Goal: Task Accomplishment & Management: Manage account settings

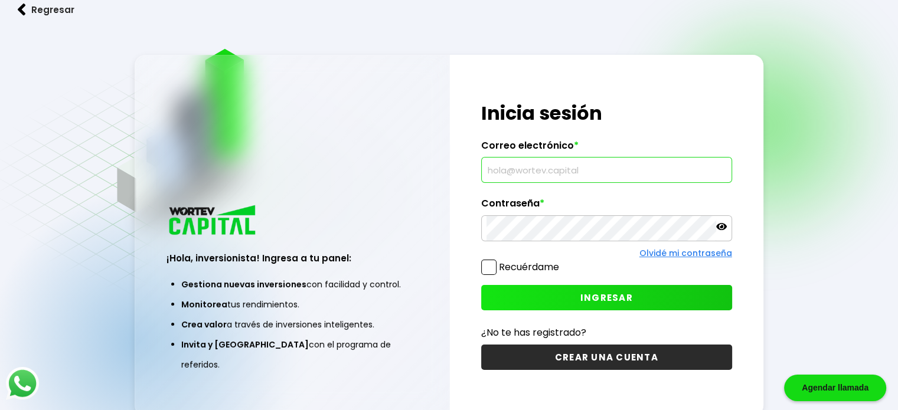
click at [513, 161] on input "text" at bounding box center [607, 170] width 240 height 25
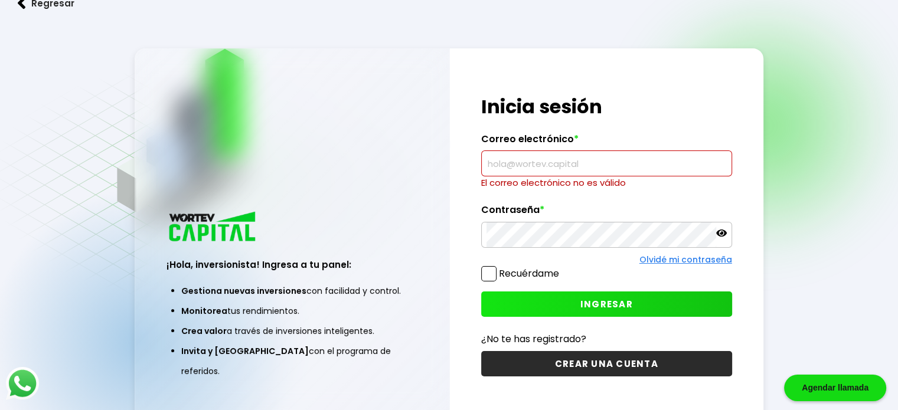
paste input "[EMAIL_ADDRESS][DOMAIN_NAME]"
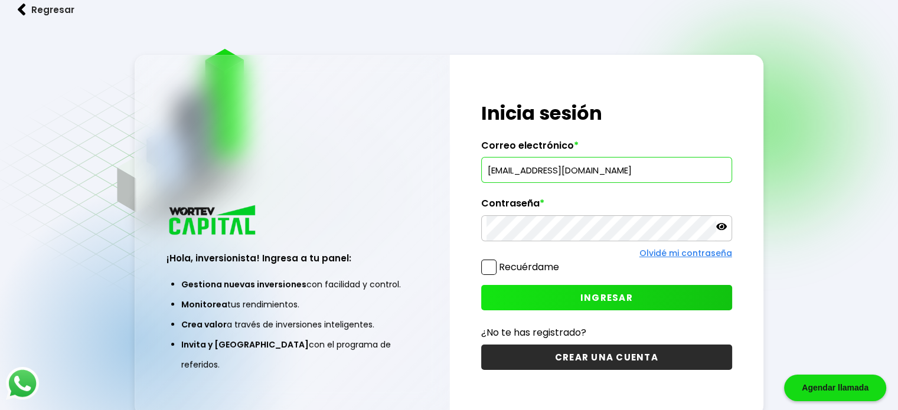
type input "[EMAIL_ADDRESS][DOMAIN_NAME]"
click at [497, 305] on button "INGRESAR" at bounding box center [606, 297] width 251 height 25
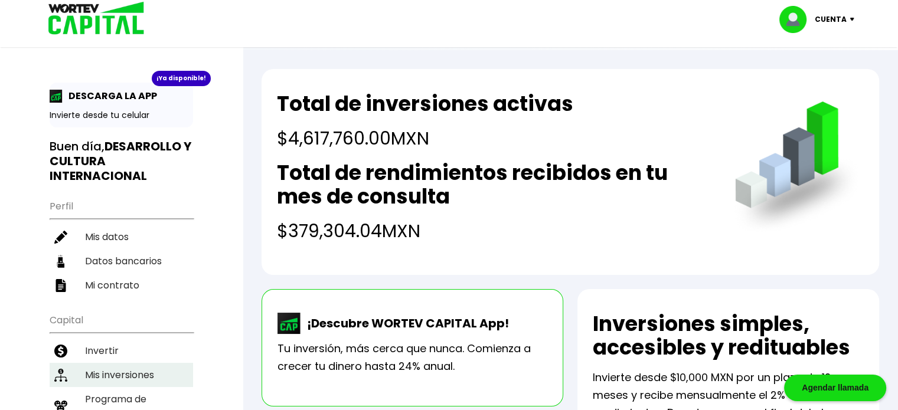
click at [85, 374] on li "Mis inversiones" at bounding box center [121, 375] width 143 height 24
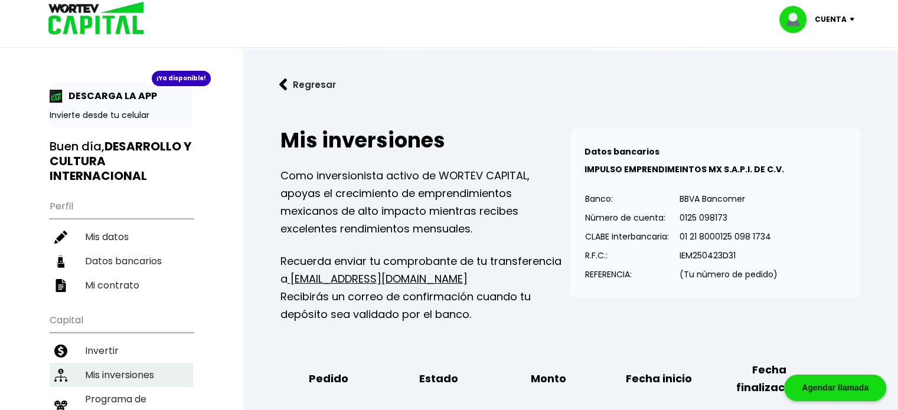
click at [136, 373] on li "Mis inversiones" at bounding box center [121, 375] width 143 height 24
click at [304, 79] on button "Regresar" at bounding box center [308, 84] width 92 height 31
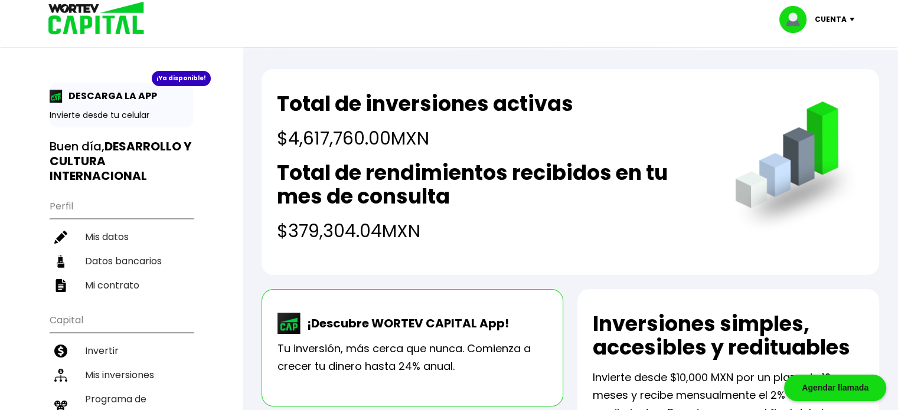
click at [834, 20] on p "Cuenta" at bounding box center [831, 20] width 32 height 18
click at [812, 75] on li "Cerrar sesión" at bounding box center [818, 79] width 94 height 24
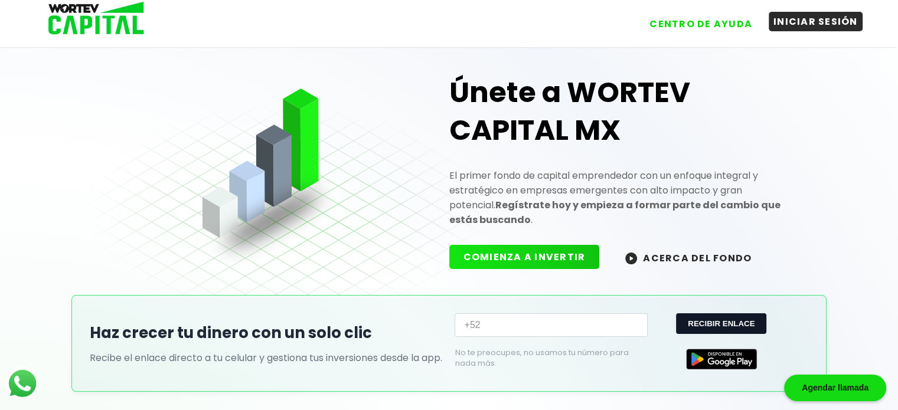
click at [808, 25] on button "INICIAR SESIÓN" at bounding box center [816, 21] width 94 height 19
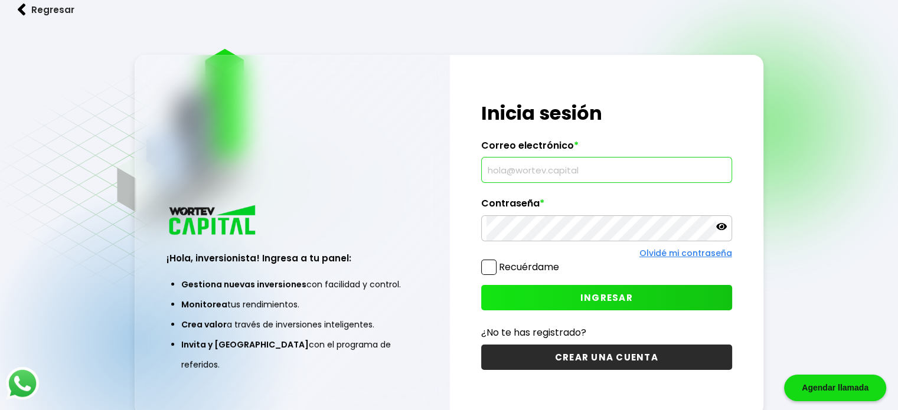
click at [593, 174] on input "text" at bounding box center [607, 170] width 240 height 25
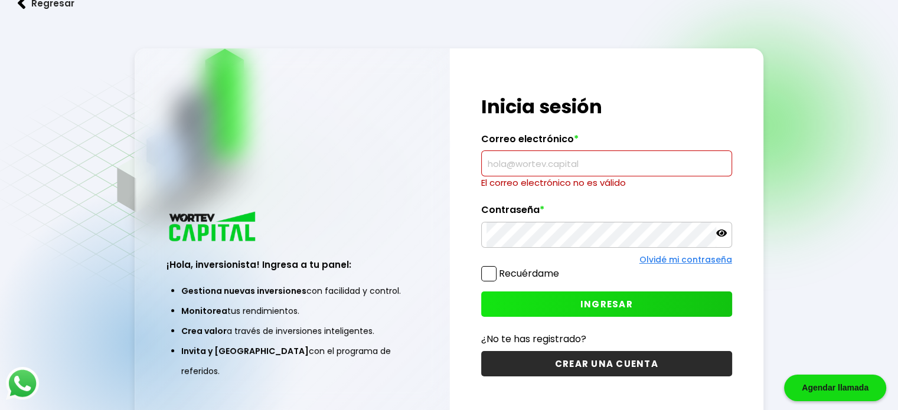
paste input "[EMAIL_ADDRESS][DOMAIN_NAME]"
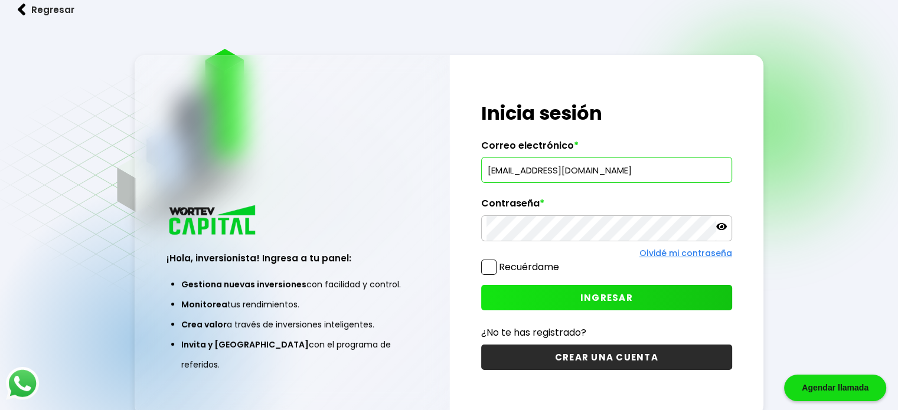
type input "[EMAIL_ADDRESS][DOMAIN_NAME]"
click at [537, 292] on button "INGRESAR" at bounding box center [606, 297] width 251 height 25
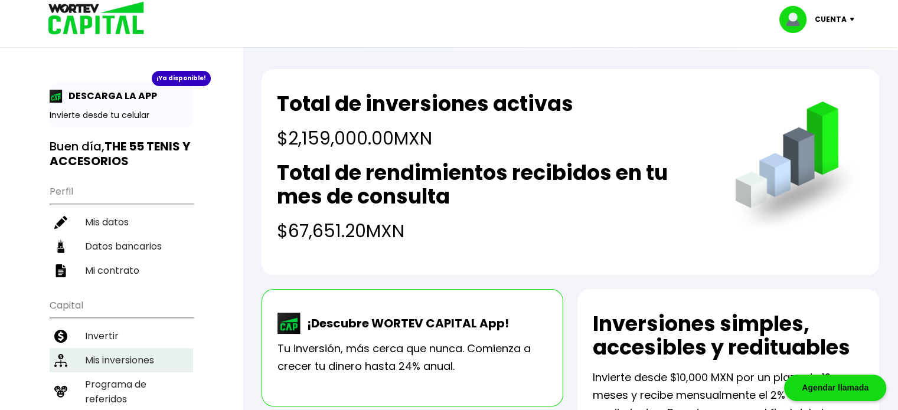
click at [139, 354] on li "Mis inversiones" at bounding box center [121, 360] width 143 height 24
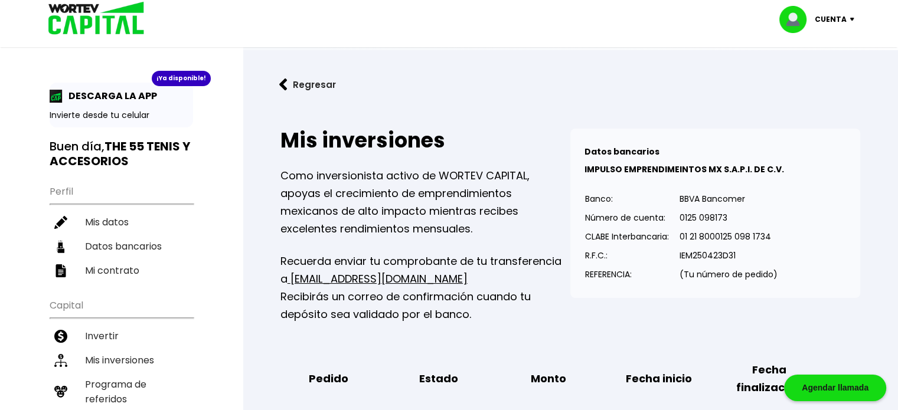
click at [827, 23] on p "Cuenta" at bounding box center [831, 20] width 32 height 18
click at [805, 74] on li "Cerrar sesión" at bounding box center [818, 79] width 94 height 24
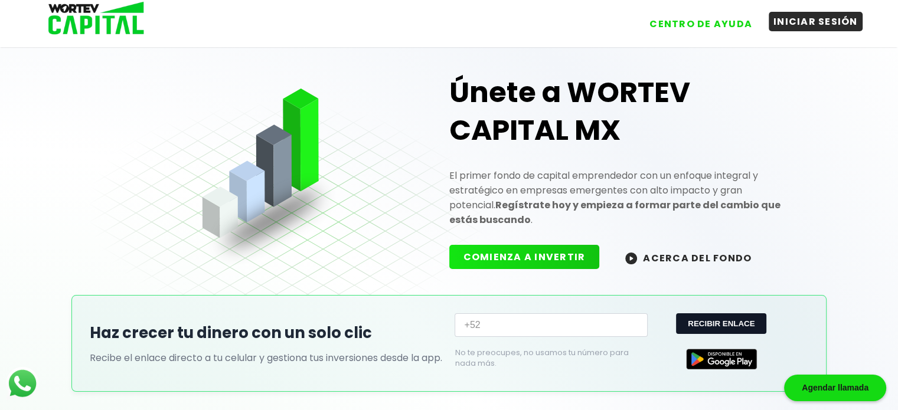
click at [808, 22] on button "INICIAR SESIÓN" at bounding box center [816, 21] width 94 height 19
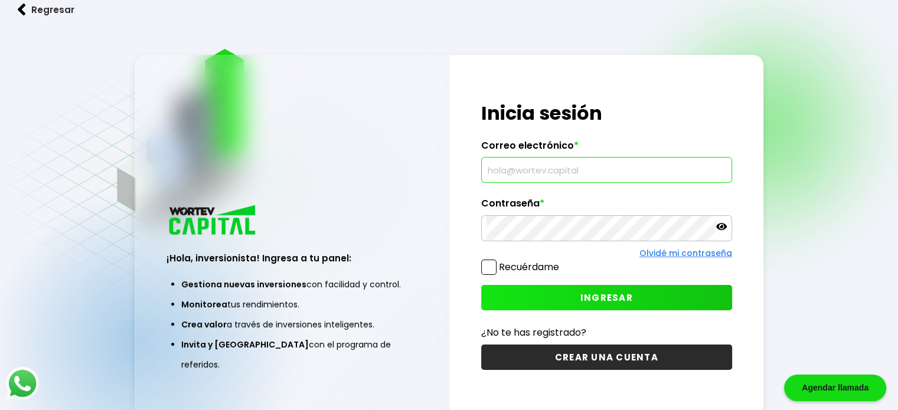
click at [618, 171] on input "text" at bounding box center [607, 170] width 240 height 25
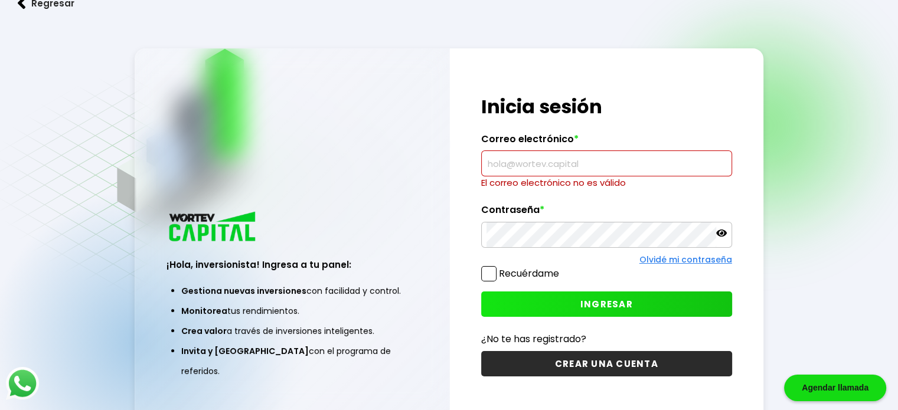
paste input "[EMAIL_ADDRESS][DOMAIN_NAME]"
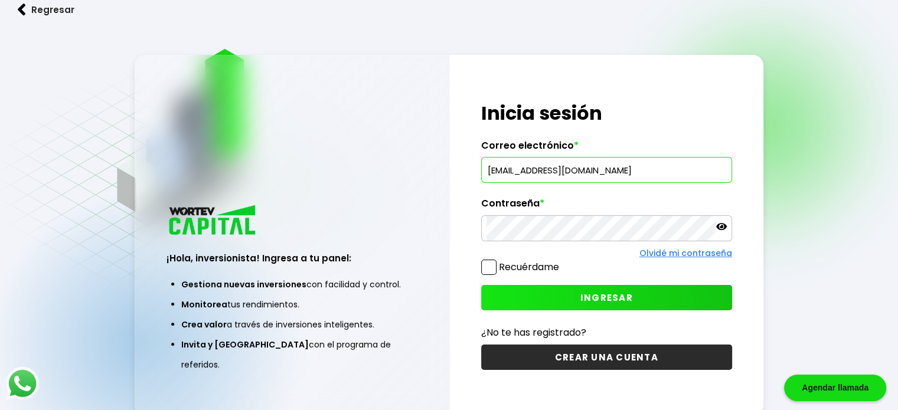
type input "[EMAIL_ADDRESS][DOMAIN_NAME]"
click at [510, 299] on button "INGRESAR" at bounding box center [606, 297] width 251 height 25
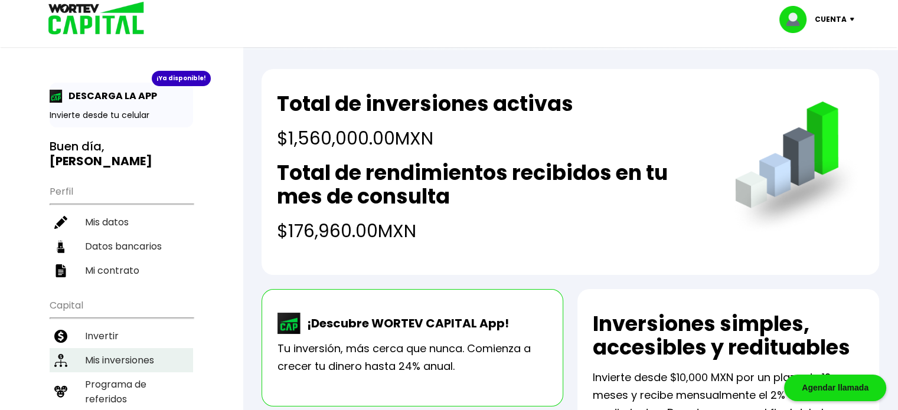
click at [118, 348] on li "Mis inversiones" at bounding box center [121, 360] width 143 height 24
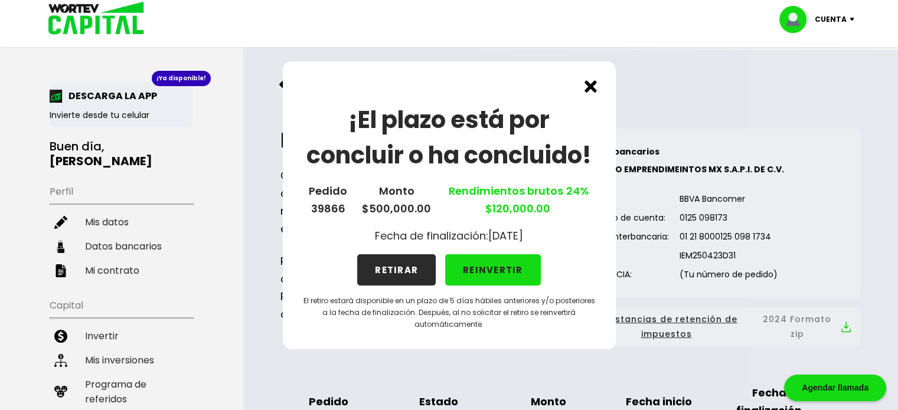
click at [411, 270] on button "RETIRAR" at bounding box center [396, 270] width 79 height 31
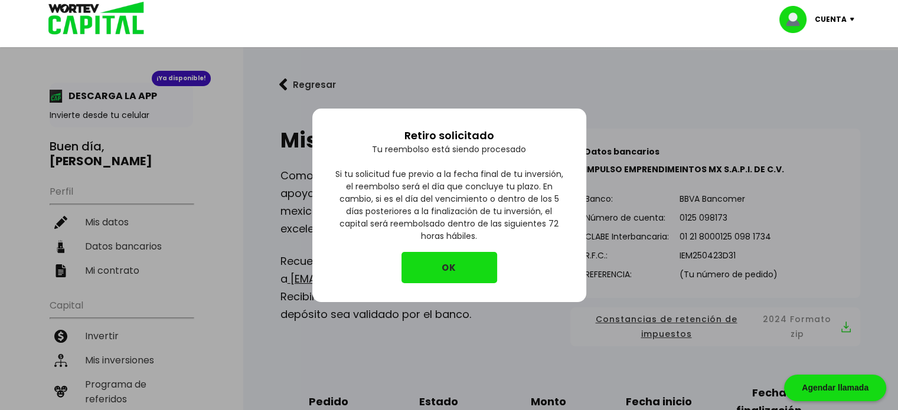
click at [411, 270] on button "OK" at bounding box center [450, 267] width 96 height 31
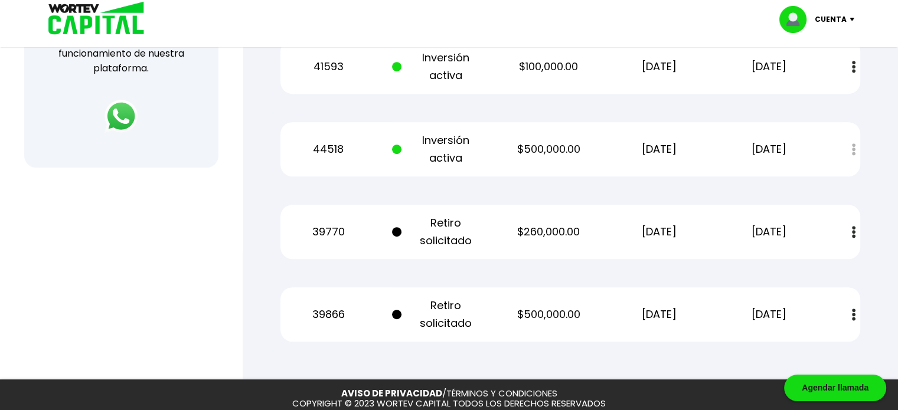
scroll to position [560, 0]
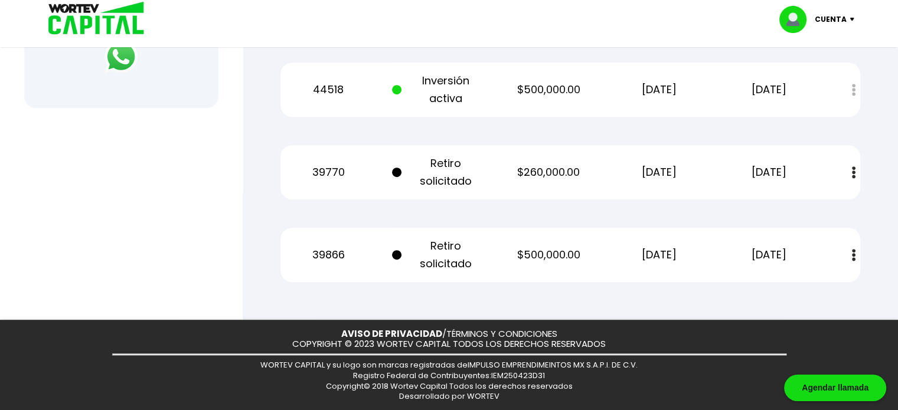
click at [829, 14] on p "Cuenta" at bounding box center [831, 20] width 32 height 18
click at [808, 77] on li "Cerrar sesión" at bounding box center [818, 79] width 94 height 24
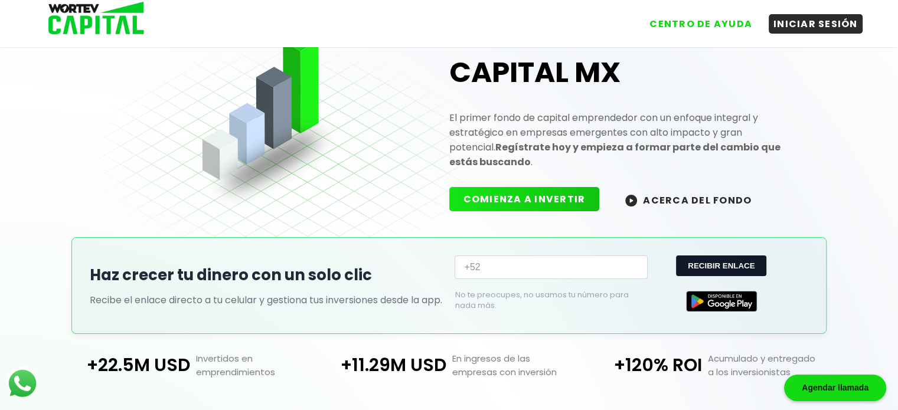
scroll to position [316, 0]
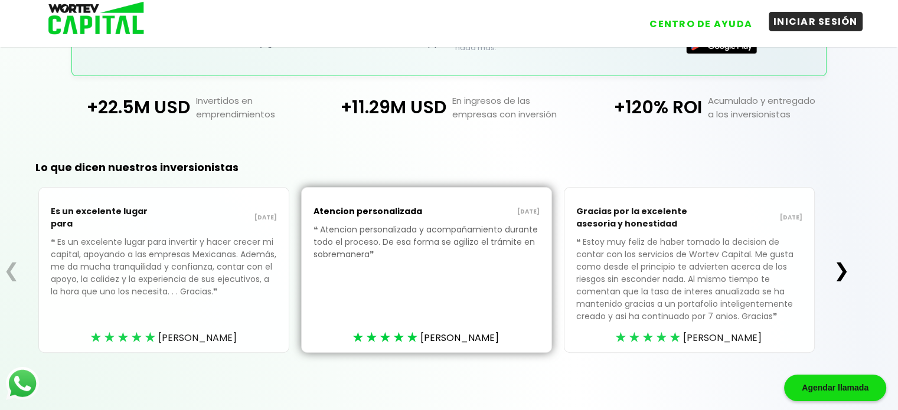
click at [807, 30] on button "INICIAR SESIÓN" at bounding box center [816, 21] width 94 height 19
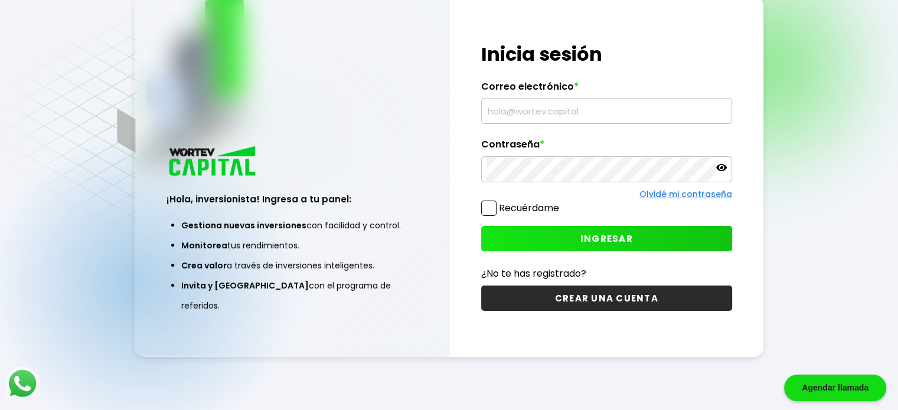
click at [593, 109] on input "text" at bounding box center [607, 111] width 240 height 25
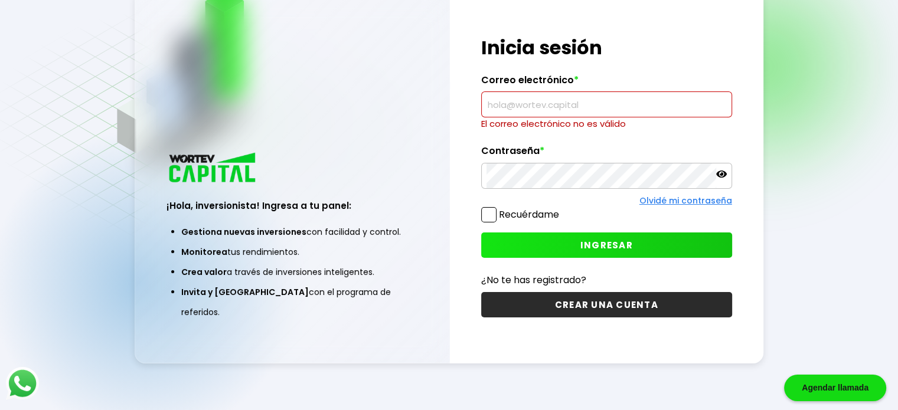
paste input "[PERSON_NAME][EMAIL_ADDRESS][DOMAIN_NAME]"
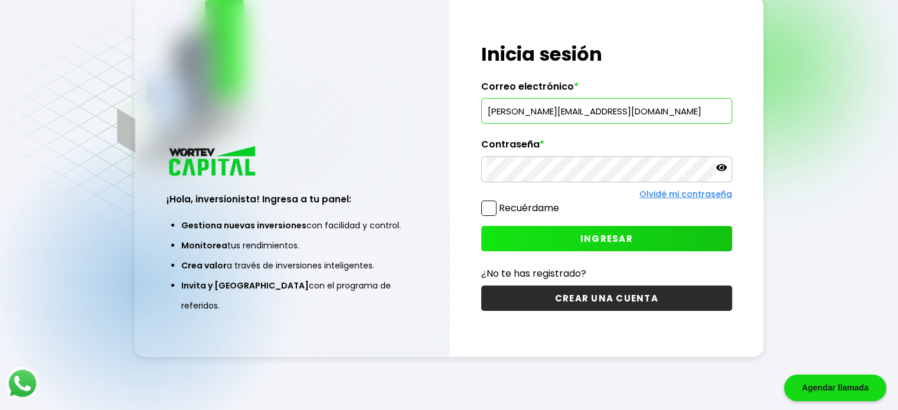
type input "[PERSON_NAME][EMAIL_ADDRESS][DOMAIN_NAME]"
click at [511, 239] on button "INGRESAR" at bounding box center [606, 238] width 251 height 25
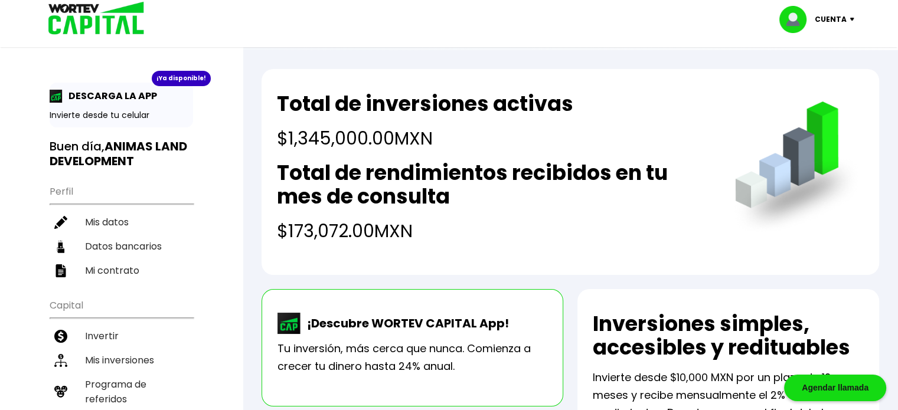
click at [838, 17] on p "Cuenta" at bounding box center [831, 20] width 32 height 18
click at [798, 80] on li "Cerrar sesión" at bounding box center [818, 79] width 94 height 24
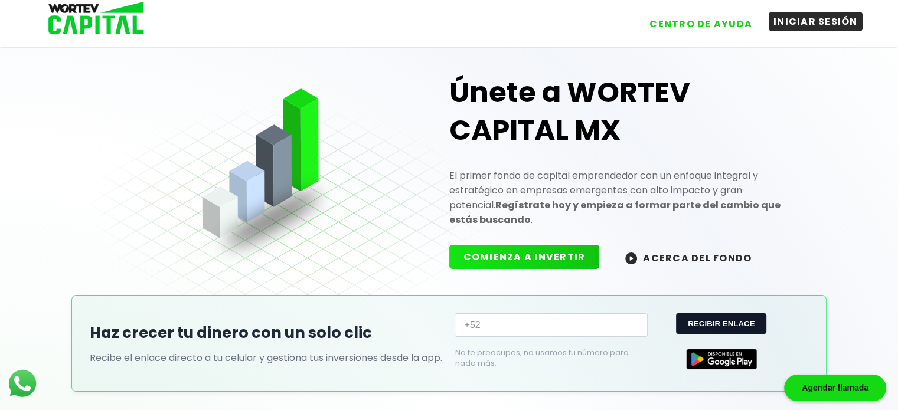
click at [797, 19] on button "INICIAR SESIÓN" at bounding box center [816, 21] width 94 height 19
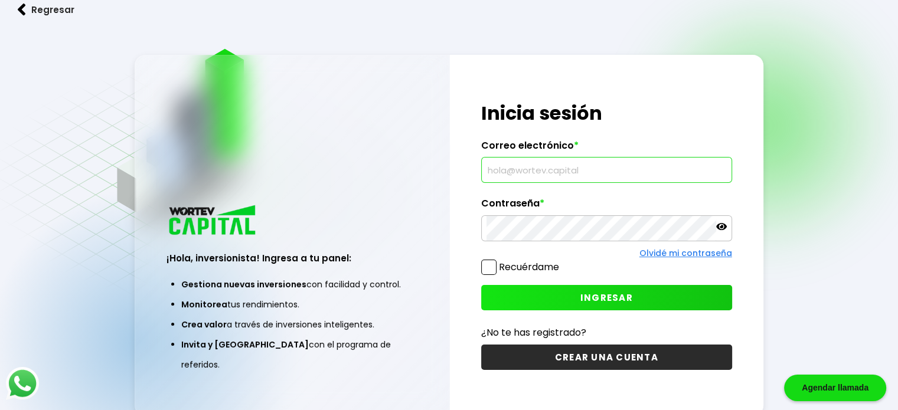
click at [605, 167] on input "text" at bounding box center [607, 170] width 240 height 25
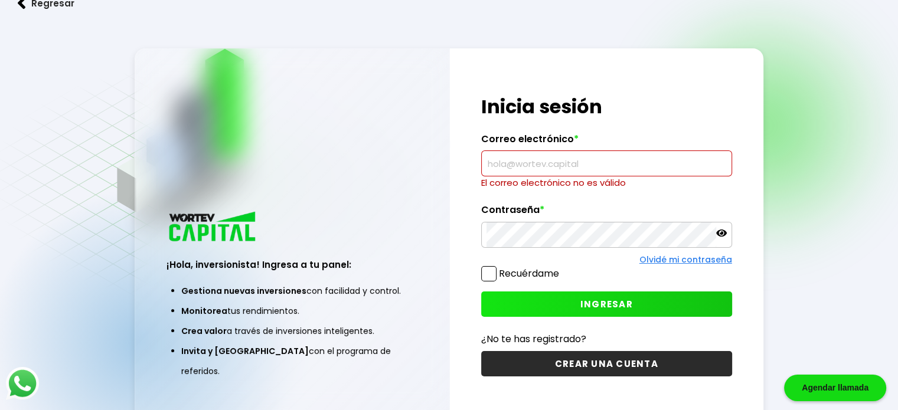
paste input "[PERSON_NAME][EMAIL_ADDRESS][DOMAIN_NAME]"
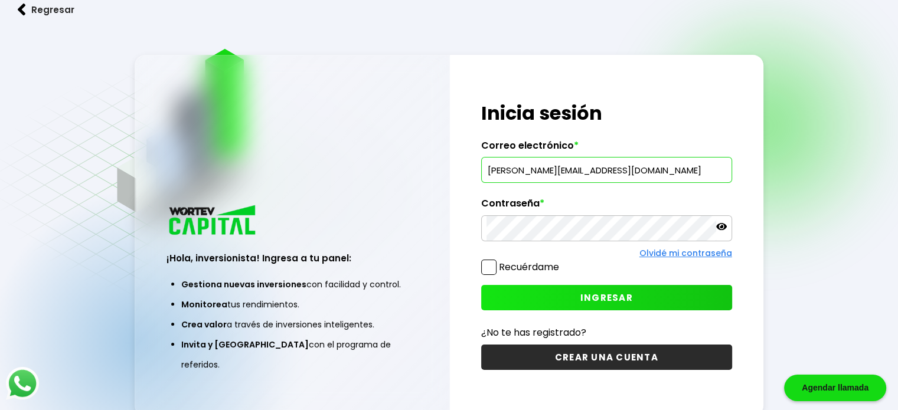
type input "[PERSON_NAME][EMAIL_ADDRESS][DOMAIN_NAME]"
click at [508, 306] on button "INGRESAR" at bounding box center [606, 297] width 251 height 25
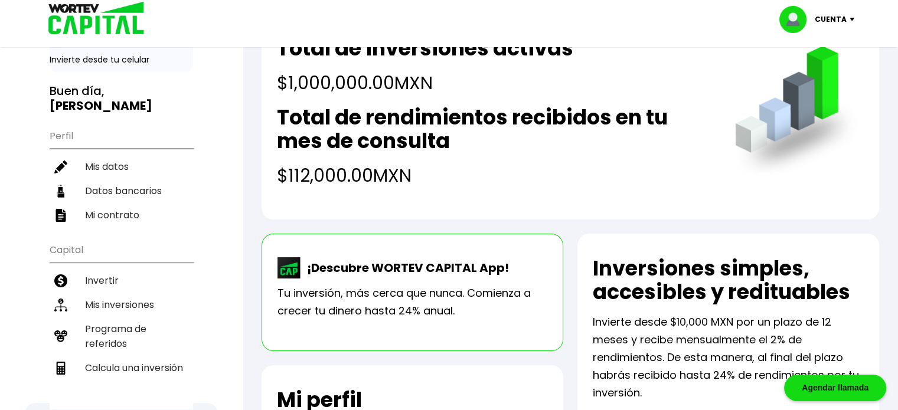
scroll to position [48, 0]
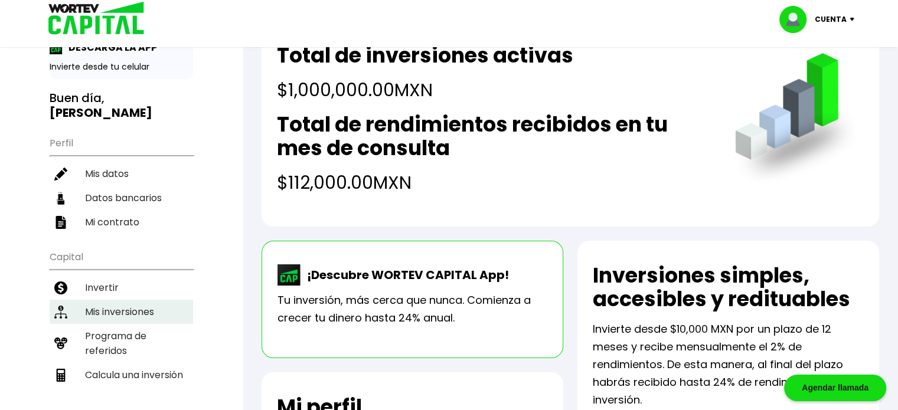
click at [87, 300] on li "Mis inversiones" at bounding box center [121, 312] width 143 height 24
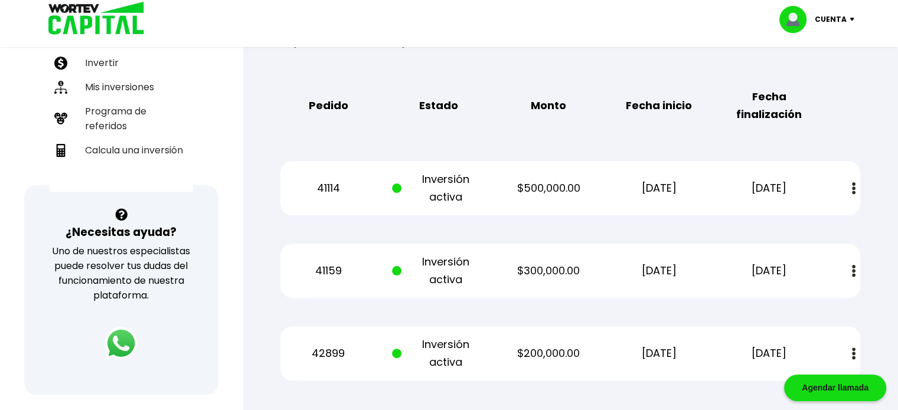
scroll to position [272, 0]
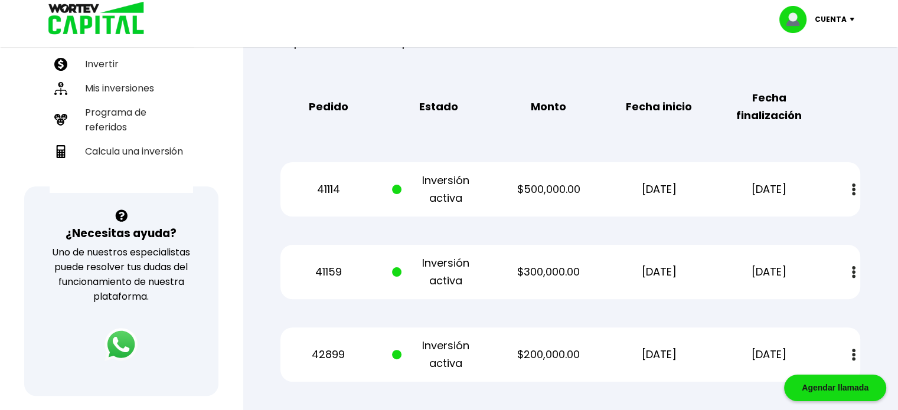
click at [833, 21] on p "Cuenta" at bounding box center [831, 20] width 32 height 18
click at [818, 80] on li "Cerrar sesión" at bounding box center [818, 79] width 94 height 24
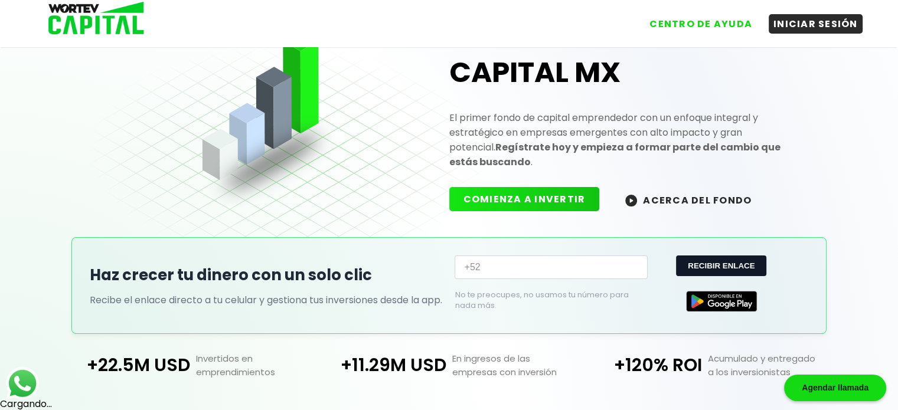
scroll to position [272, 0]
